Goal: Find contact information: Find contact information

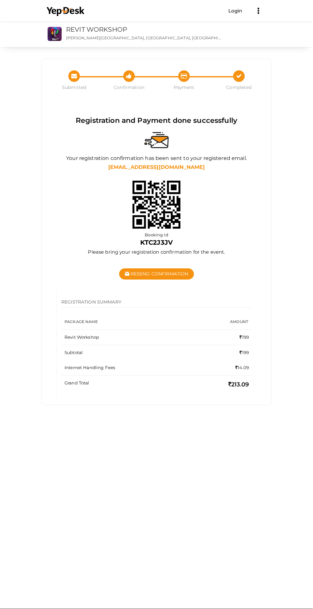
click at [123, 77] on div "Confirmation" at bounding box center [129, 80] width 55 height 20
click at [52, 25] on li at bounding box center [66, 12] width 48 height 25
click at [81, 26] on link "REVIT WORKSHOP" at bounding box center [96, 30] width 61 height 8
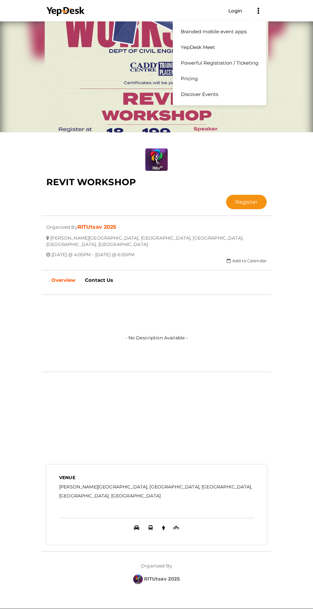
click at [258, 15] on button "Branded mobile event apps YepDesk Meet Powerful Registration / Ticketing Pricin…" at bounding box center [259, 10] width 16 height 11
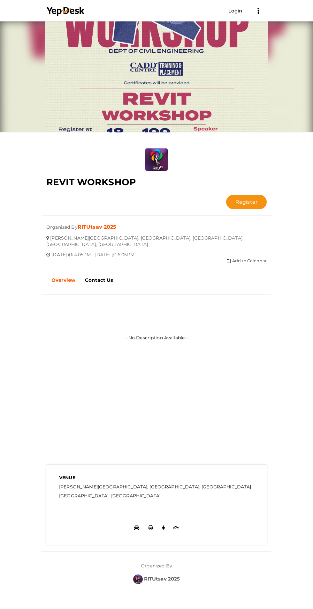
click at [186, 61] on link "Powerful Registration / Ticketing" at bounding box center [220, 57] width 84 height 16
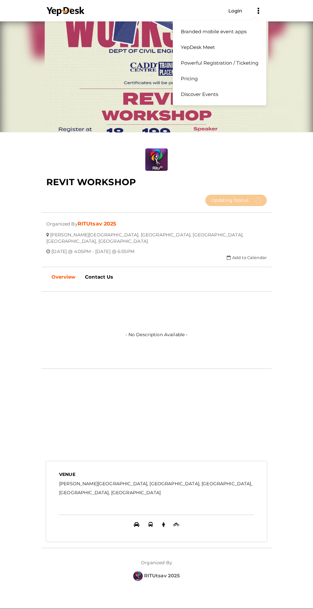
click at [258, 11] on icon at bounding box center [259, 11] width 2 height 2
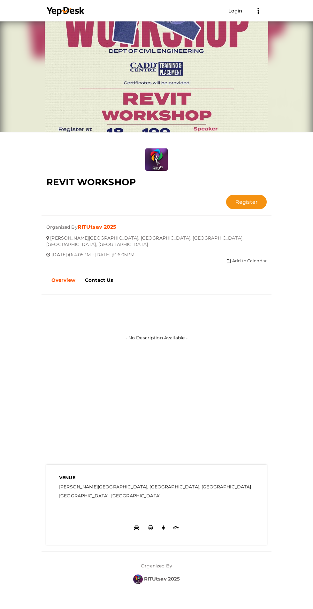
click at [38, 153] on div "REVIT WORKSHOP Register Registration closed Updating Status Visit Website Submi…" at bounding box center [157, 212] width 240 height 128
click at [94, 277] on b "Contact Us" at bounding box center [99, 280] width 28 height 6
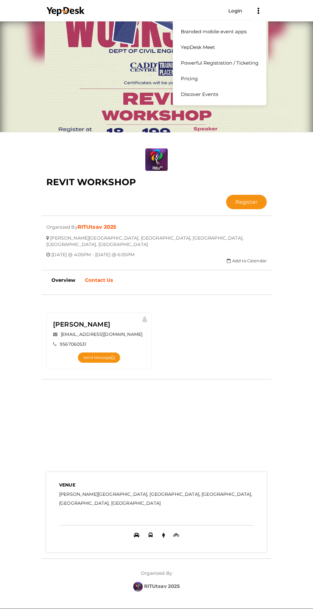
click at [258, 14] on icon at bounding box center [258, 11] width 3 height 6
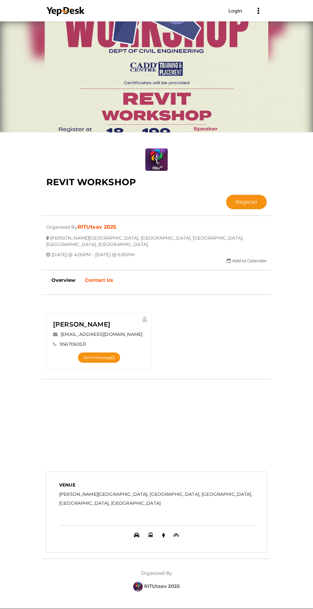
copy div "[EMAIL_ADDRESS][DOMAIN_NAME]"
